Goal: Task Accomplishment & Management: Manage account settings

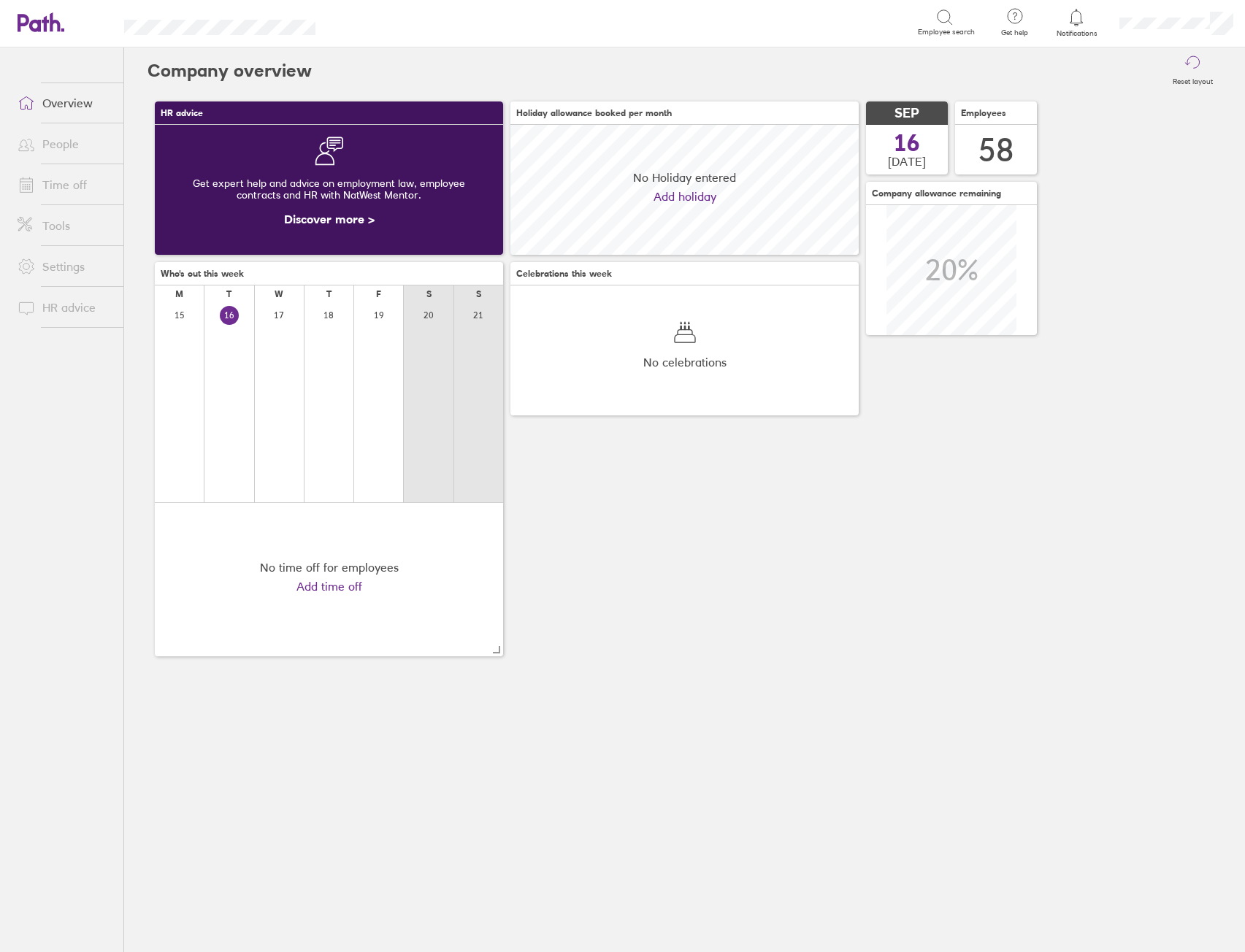
scroll to position [130, 348]
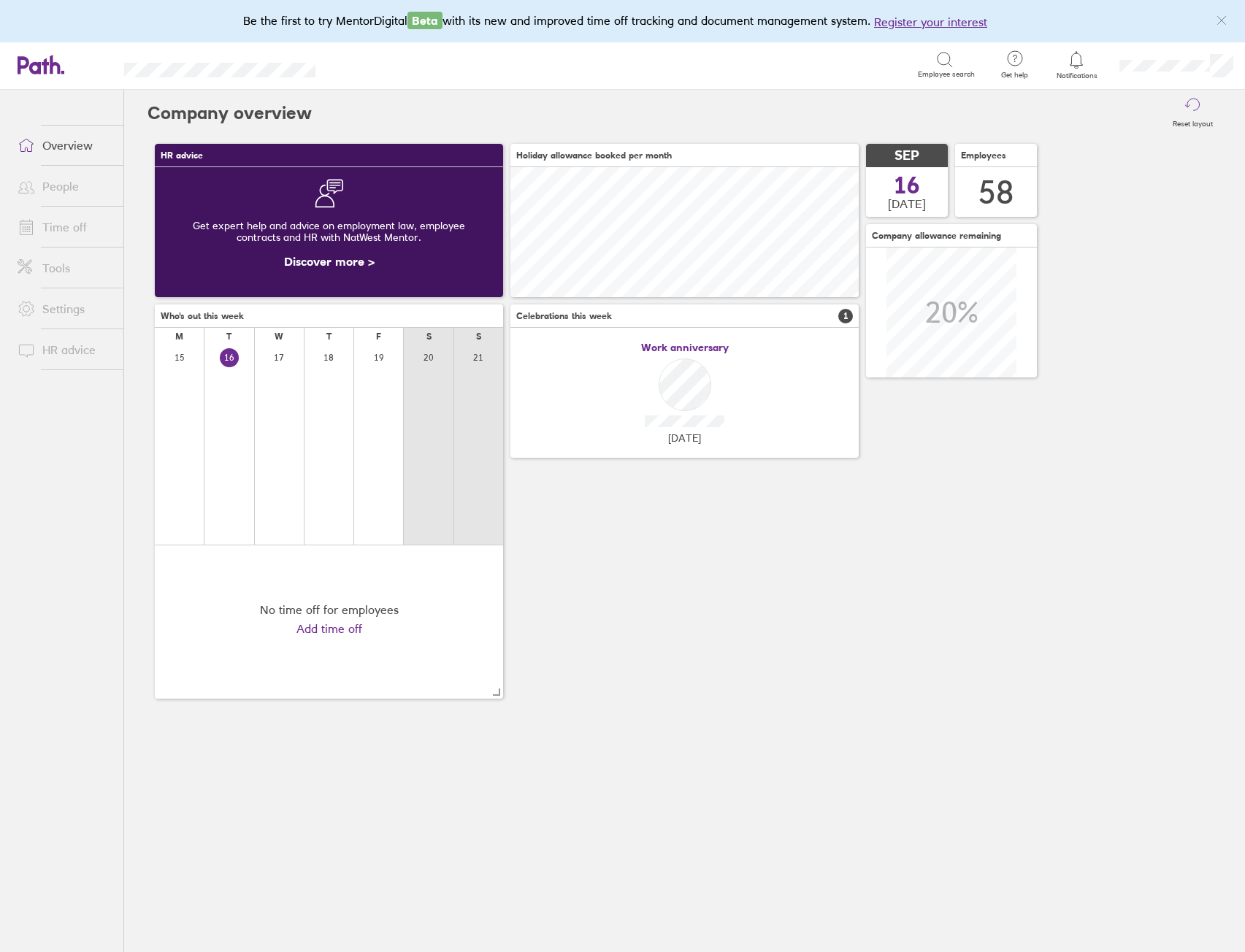
click at [63, 237] on link "Time off" at bounding box center [64, 227] width 118 height 30
